Goal: Find specific page/section: Find specific page/section

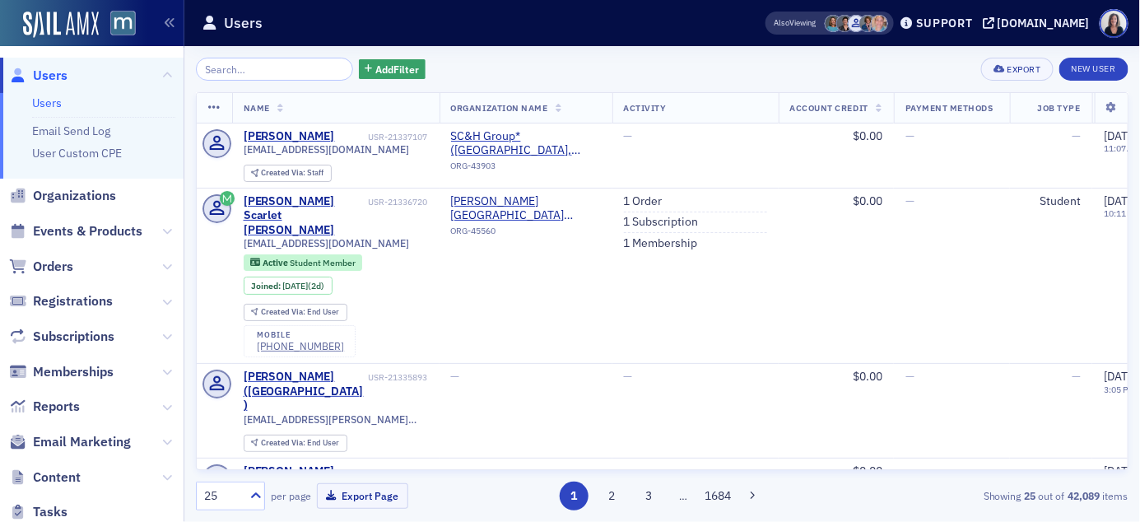
scroll to position [17, 0]
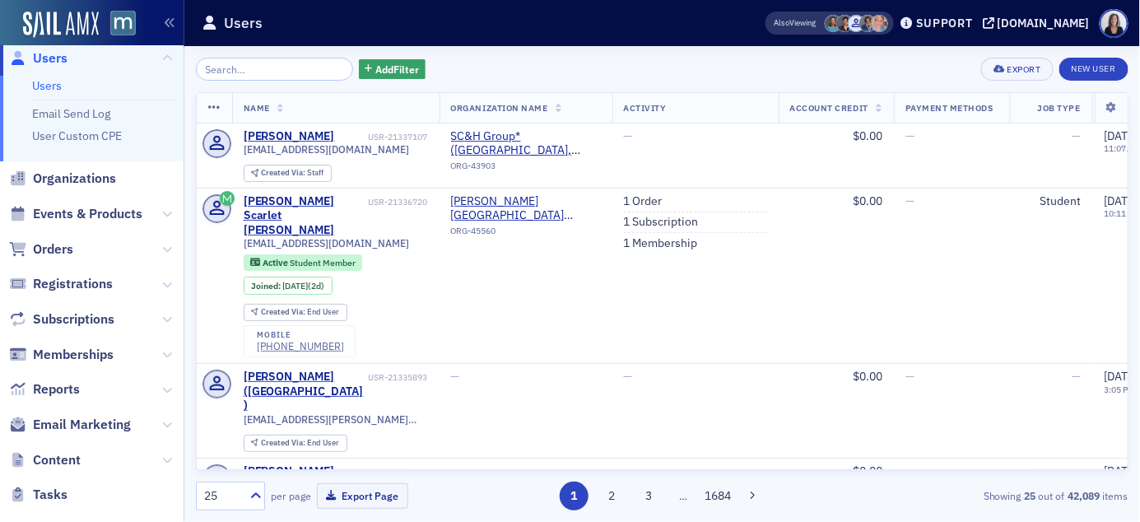
click at [225, 69] on input "search" at bounding box center [274, 69] width 157 height 23
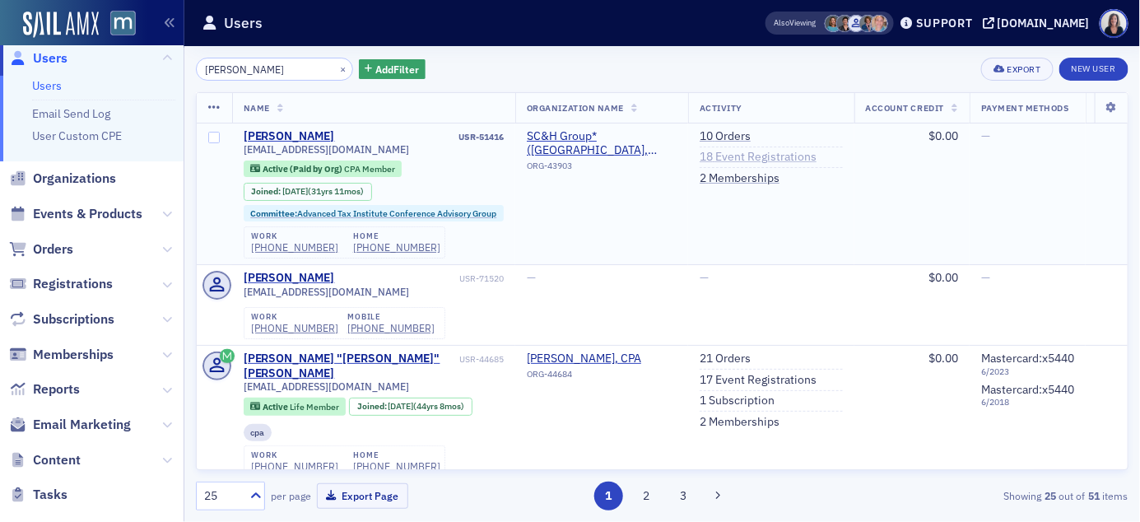
type input "Stuart Rudo"
click at [747, 160] on link "18 Event Registrations" at bounding box center [757, 157] width 117 height 15
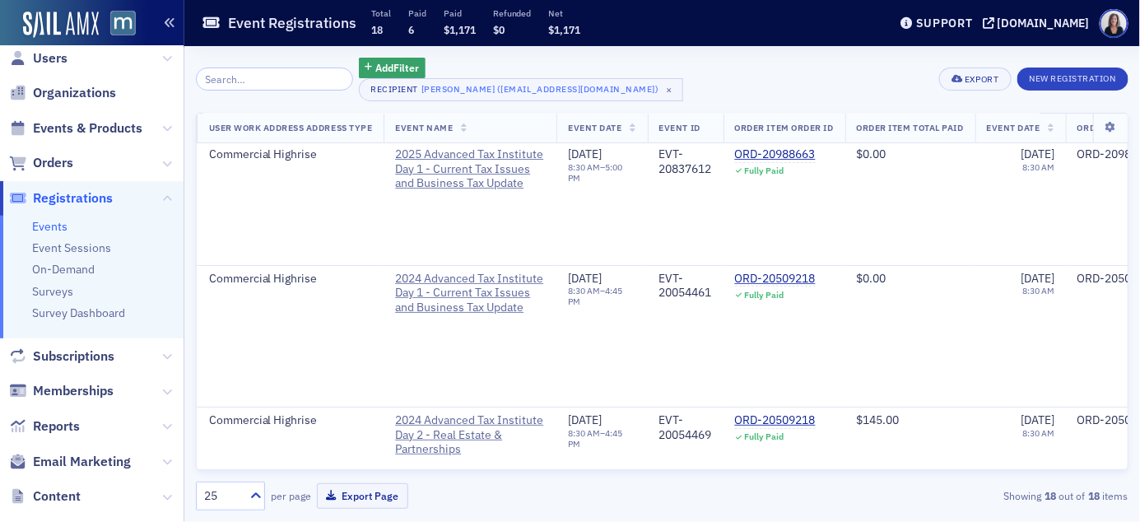
scroll to position [0, 6057]
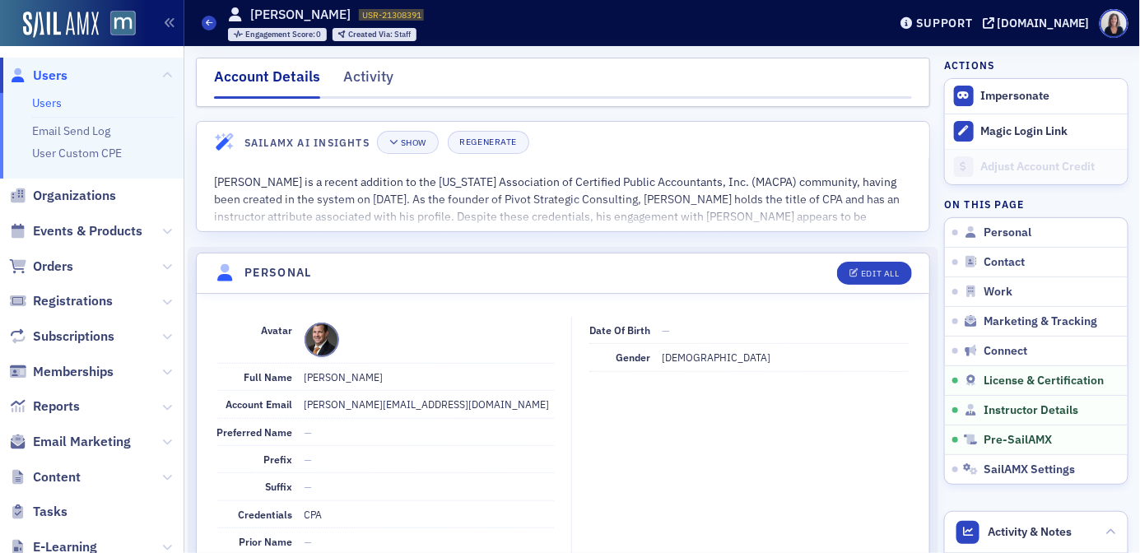
scroll to position [2720, 0]
